Goal: Find specific page/section: Find specific page/section

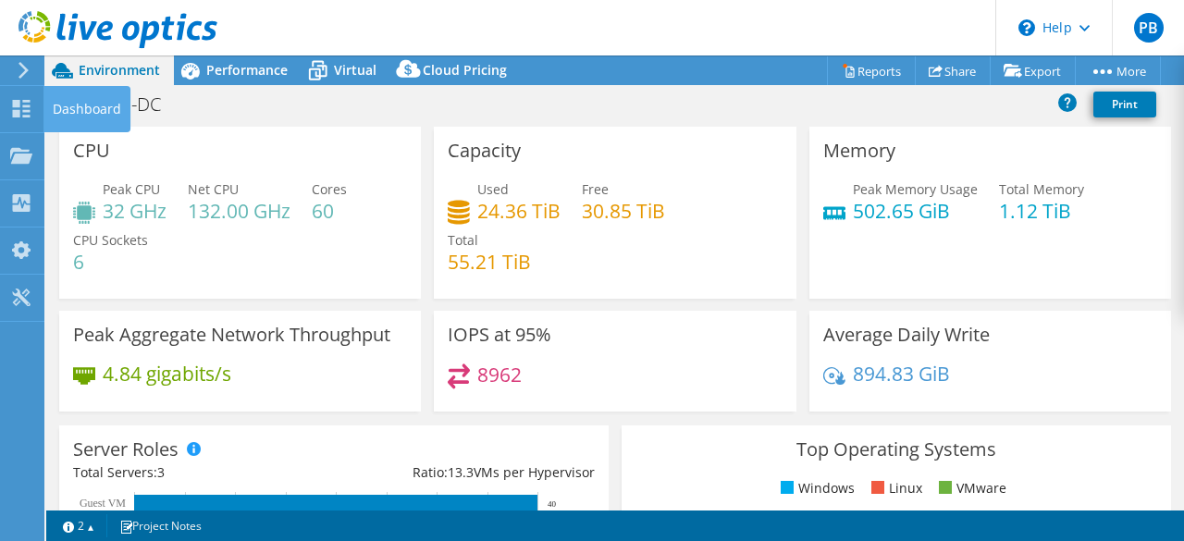
select select "USD"
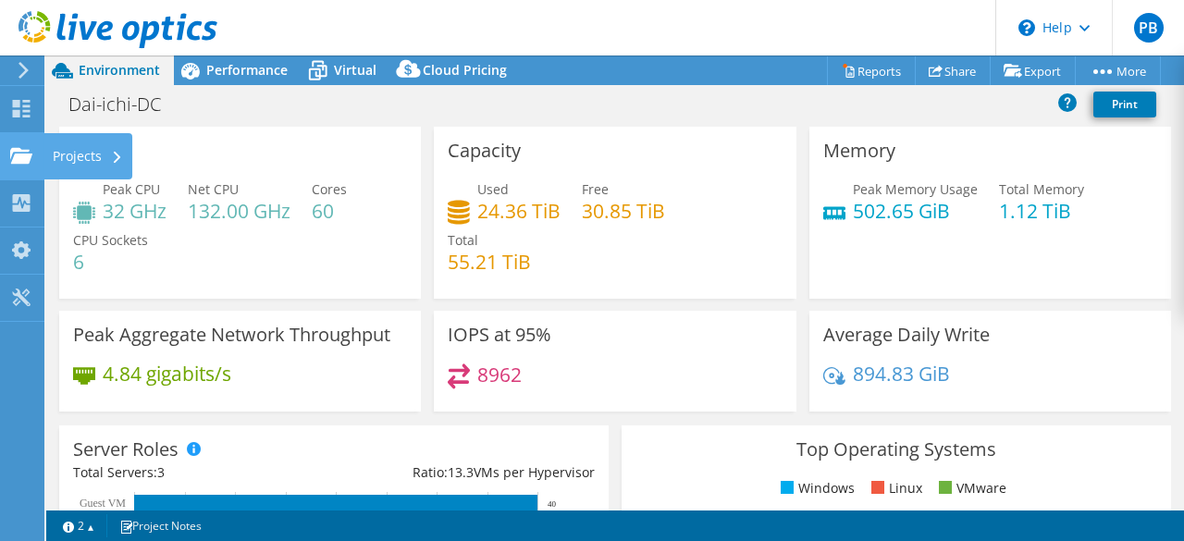
click at [74, 158] on div "Projects" at bounding box center [87, 156] width 89 height 46
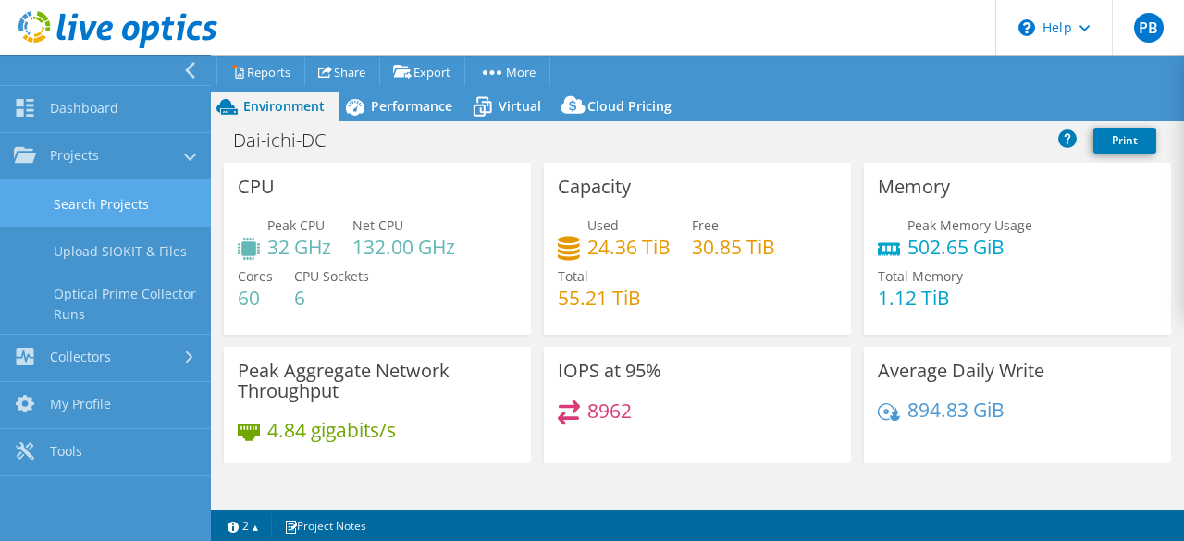
click at [147, 203] on link "Search Projects" at bounding box center [105, 203] width 211 height 47
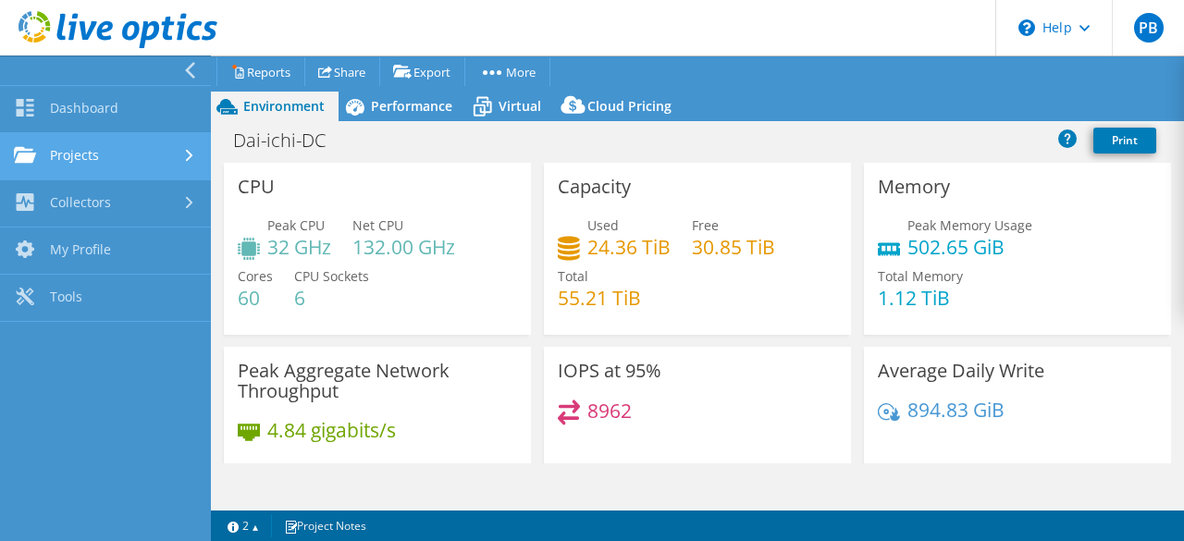
click at [118, 158] on link "Projects" at bounding box center [105, 156] width 211 height 47
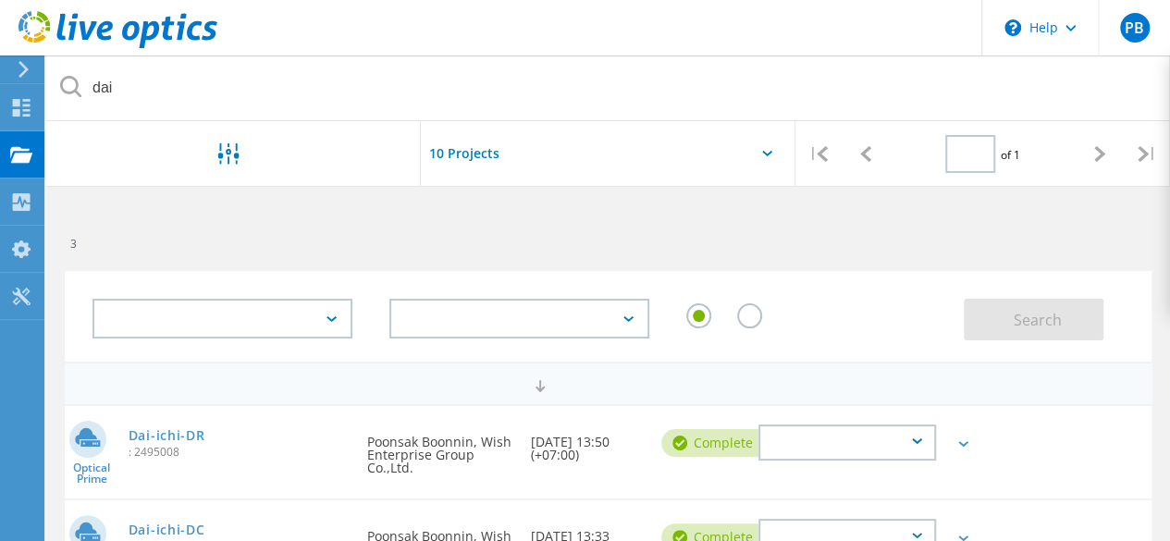
type input "1"
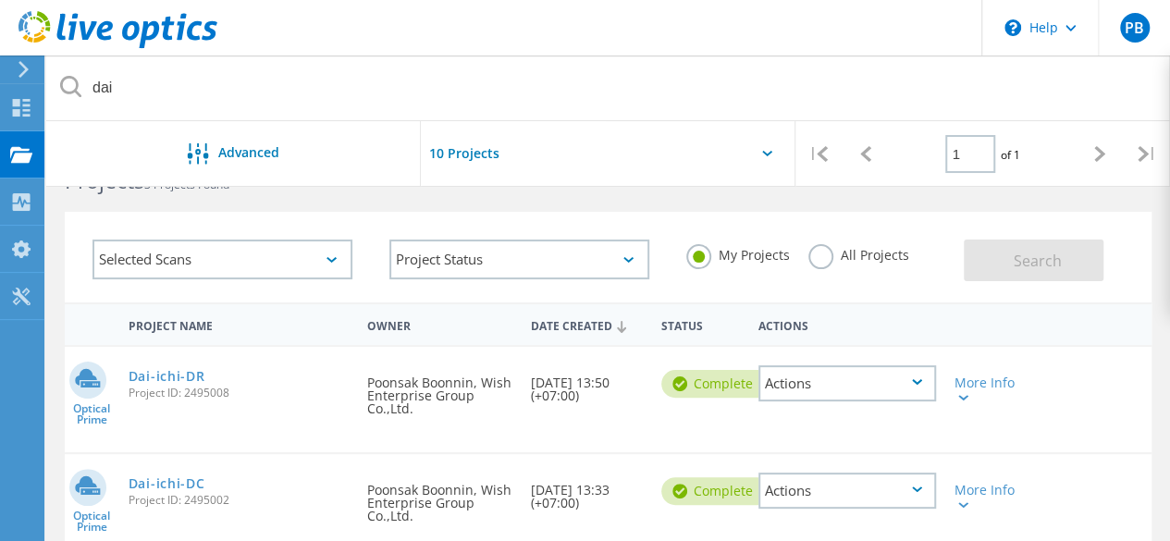
scroll to position [185, 0]
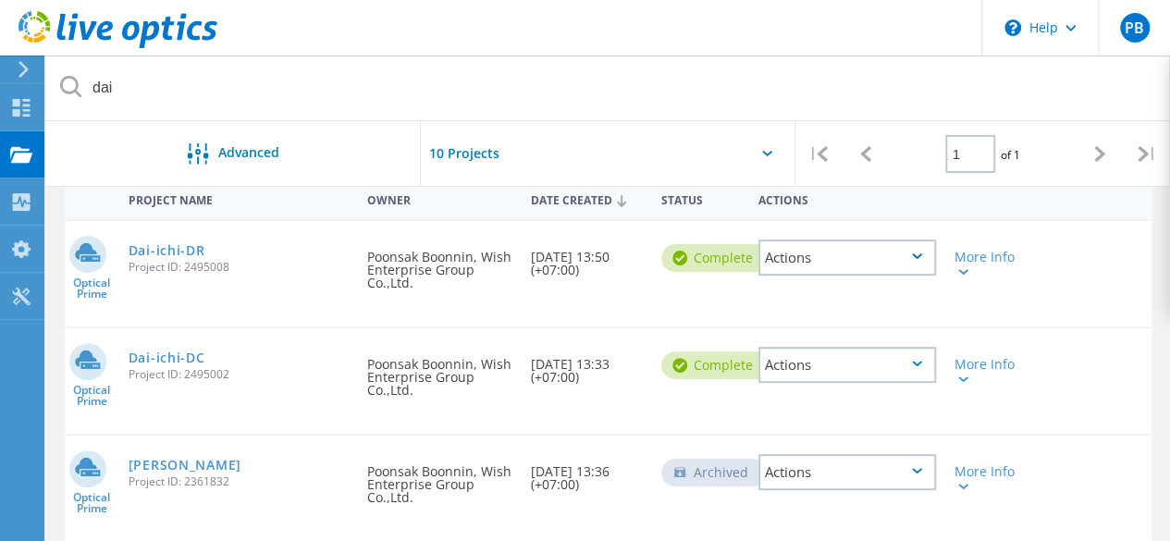
drag, startPoint x: 165, startPoint y: 244, endPoint x: 213, endPoint y: 209, distance: 59.6
click at [165, 244] on link "Dai-ichi-DR" at bounding box center [167, 250] width 77 height 13
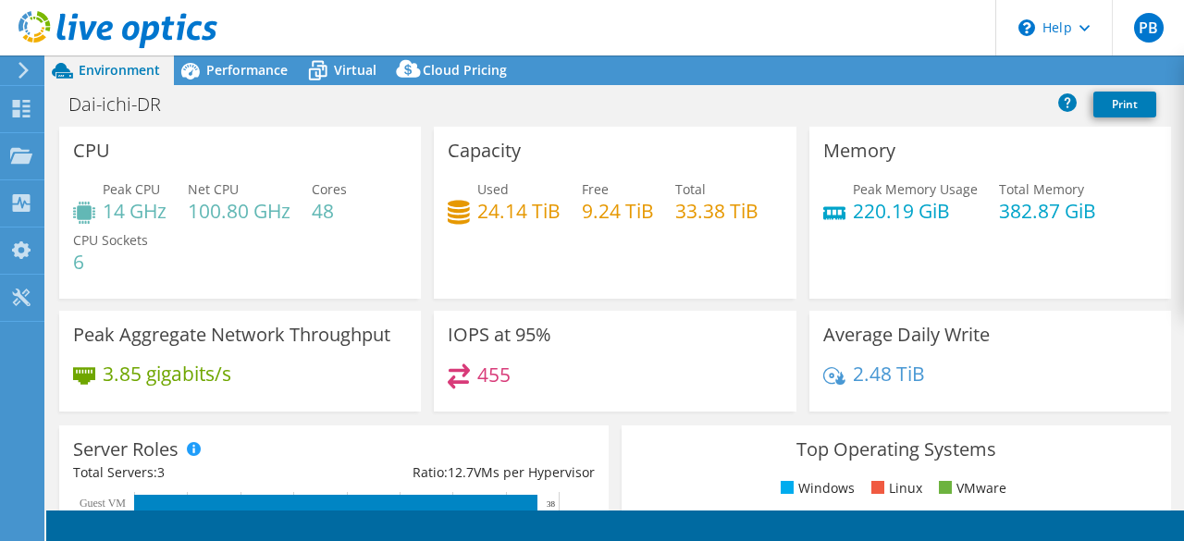
select select "USD"
